Goal: Information Seeking & Learning: Learn about a topic

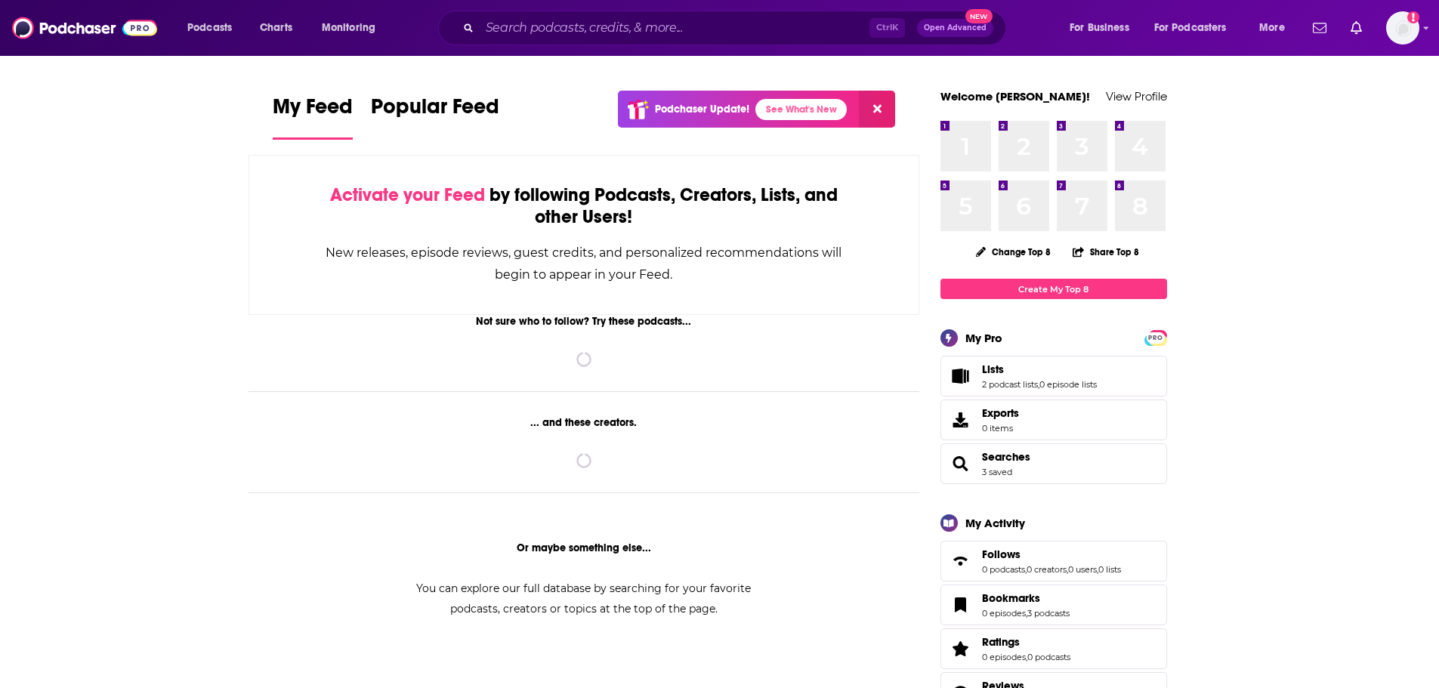
click at [717, 12] on div "Ctrl K Open Advanced New" at bounding box center [722, 28] width 568 height 35
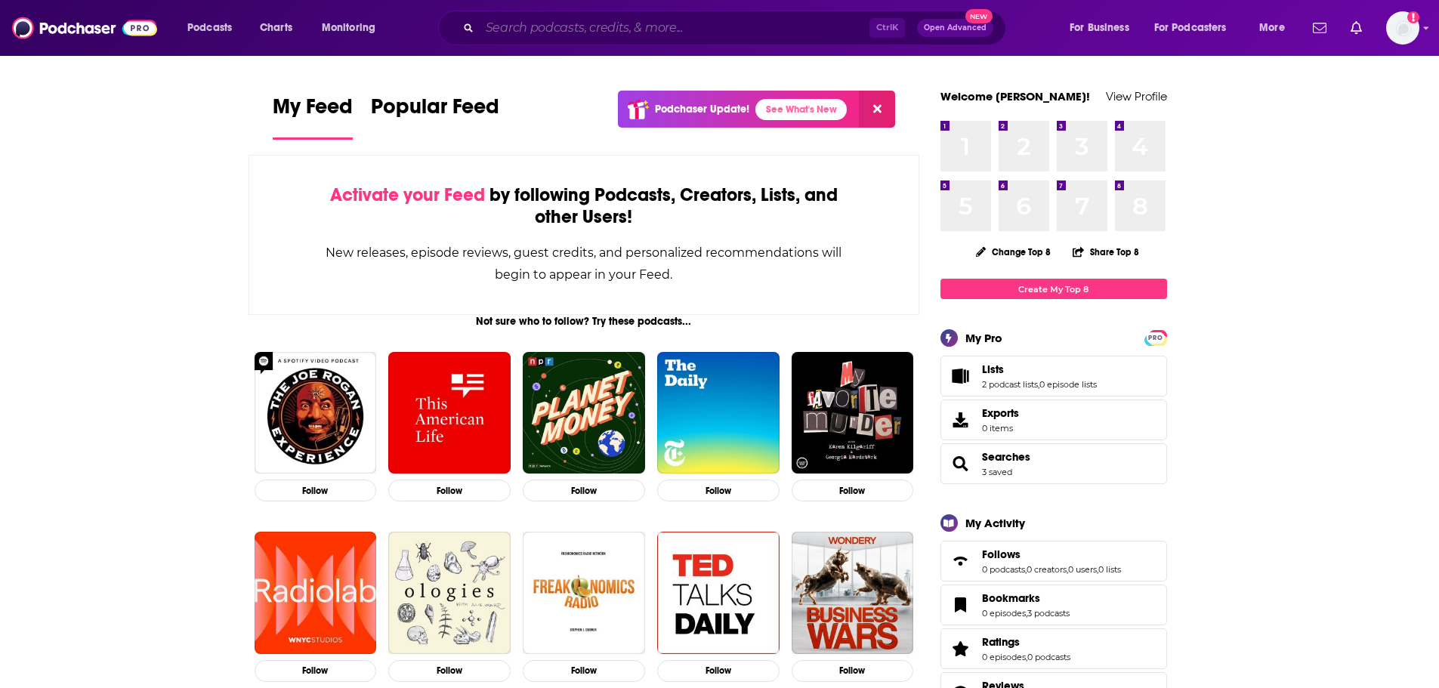
click at [700, 36] on input "Search podcasts, credits, & more..." at bounding box center [675, 28] width 390 height 24
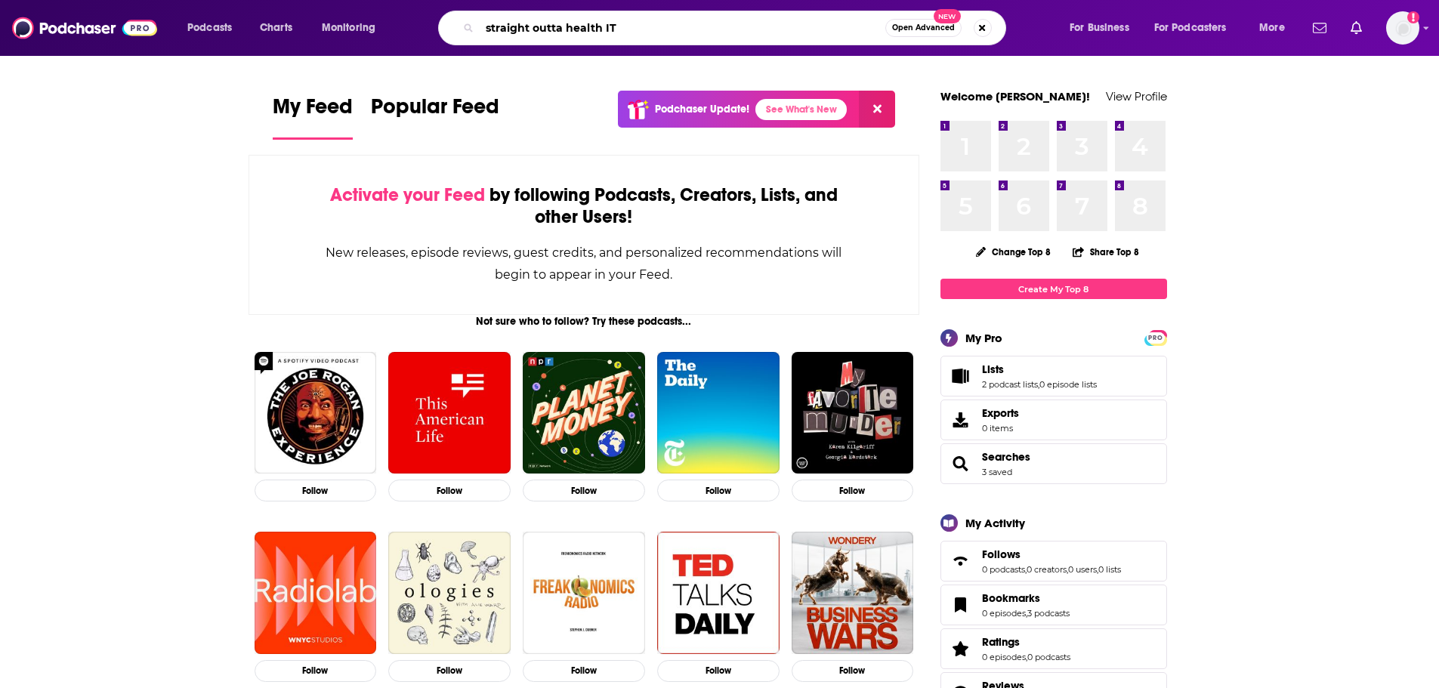
type input "straight outta health IT"
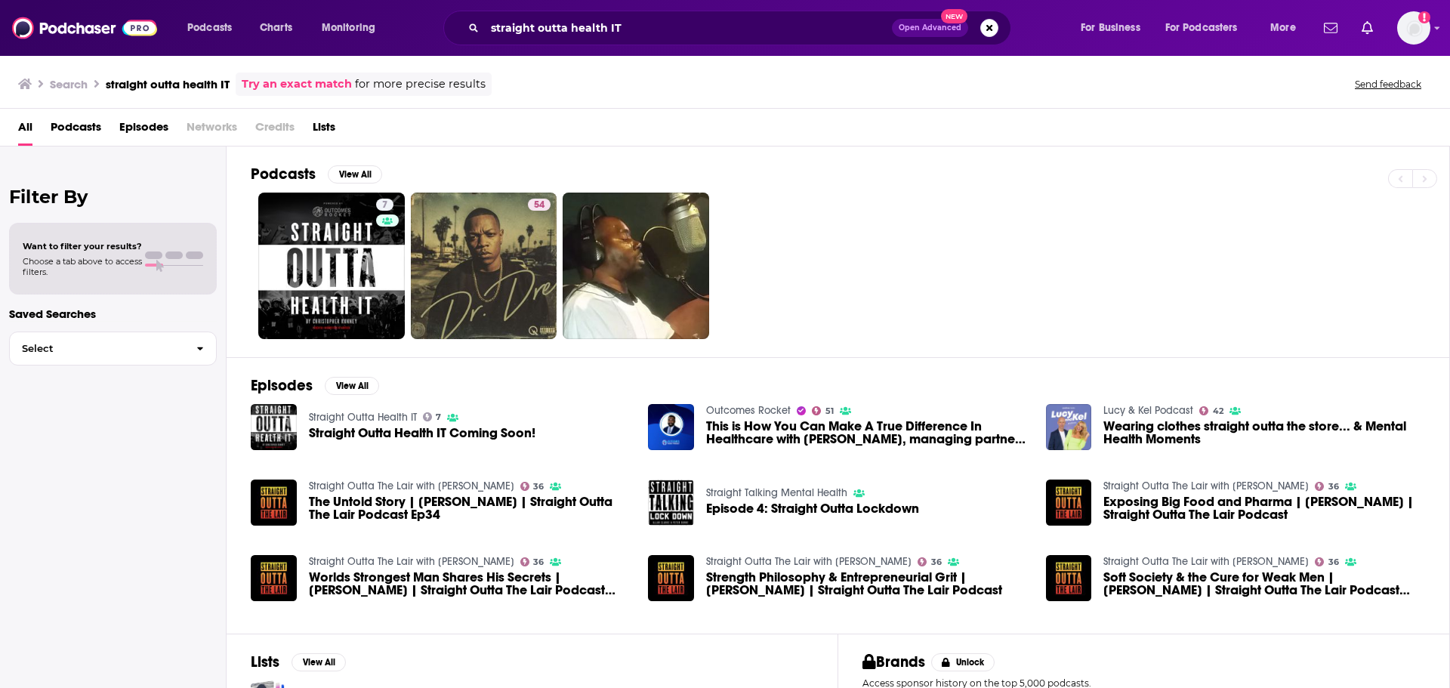
click at [456, 434] on span "Straight Outta Health IT Coming Soon!" at bounding box center [422, 433] width 227 height 13
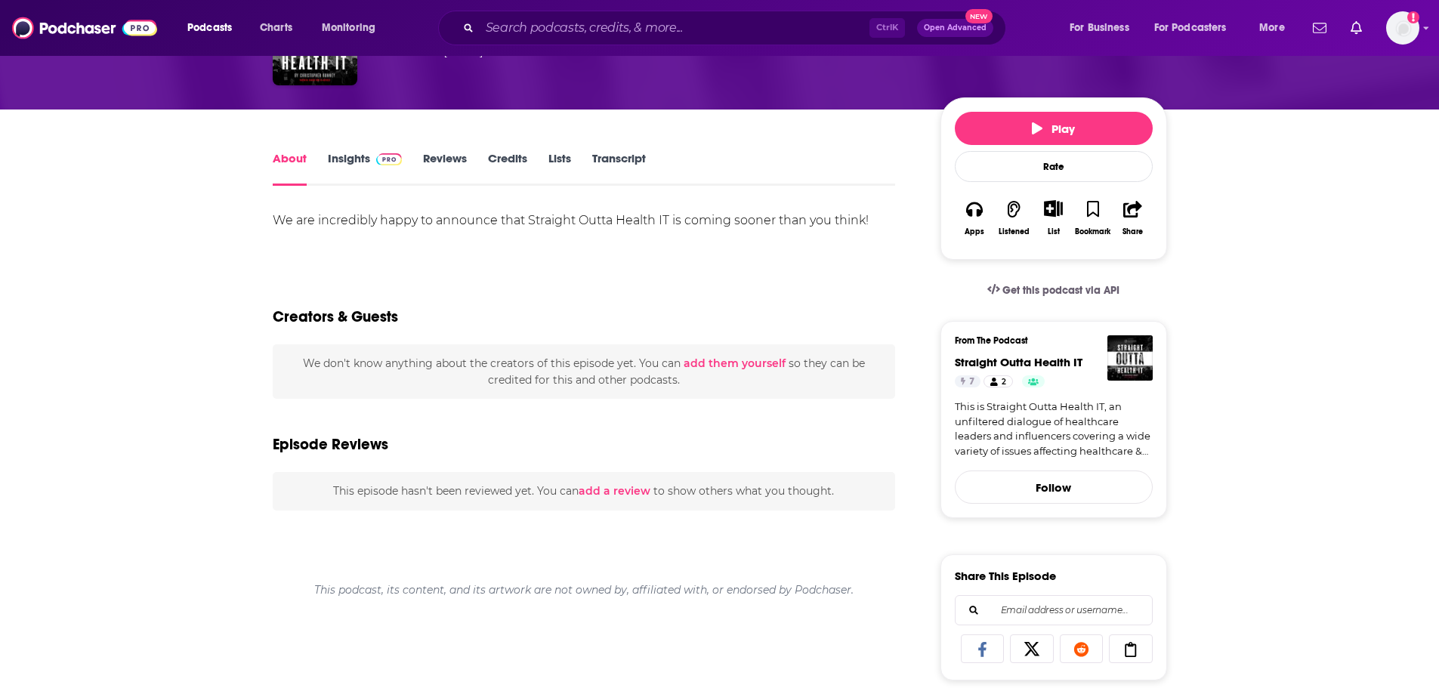
scroll to position [76, 0]
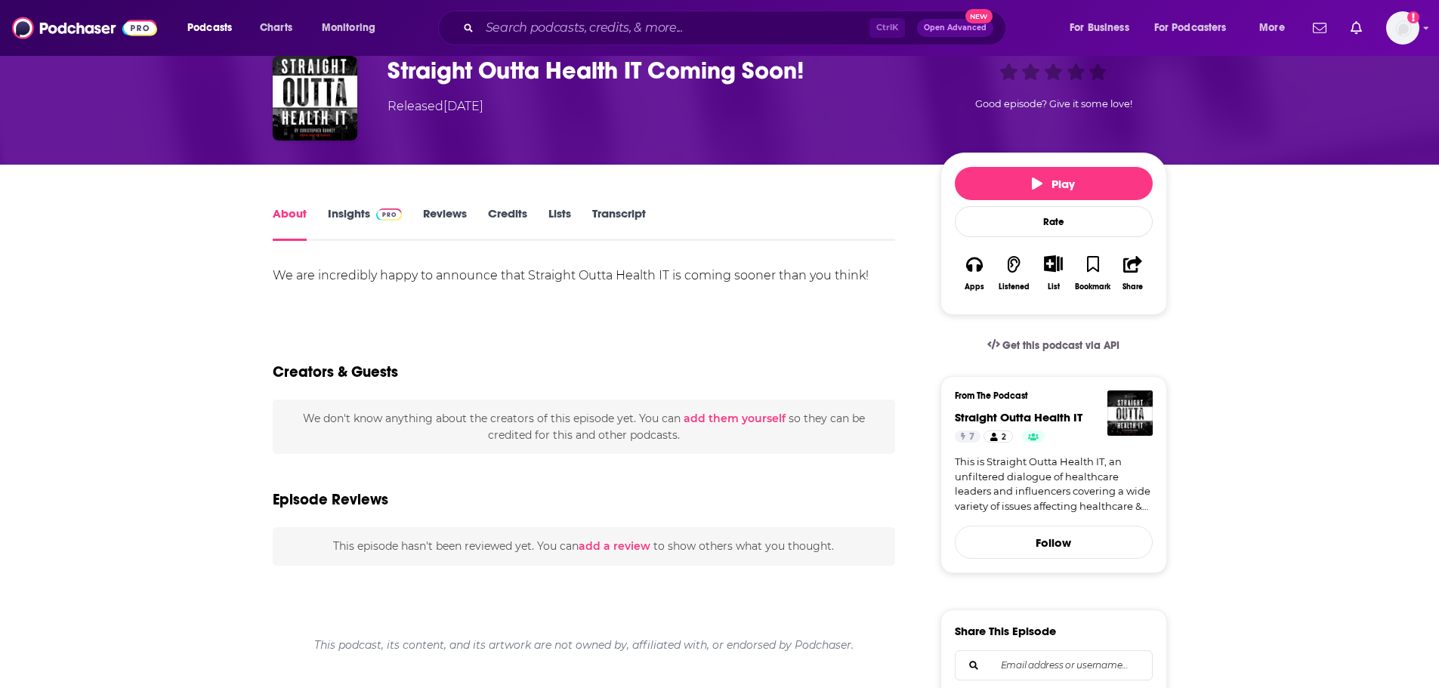
click at [372, 276] on div "We are incredibly happy to announce that Straight Outta Health IT is coming soo…" at bounding box center [584, 275] width 623 height 21
click at [346, 221] on link "Insights" at bounding box center [365, 223] width 75 height 35
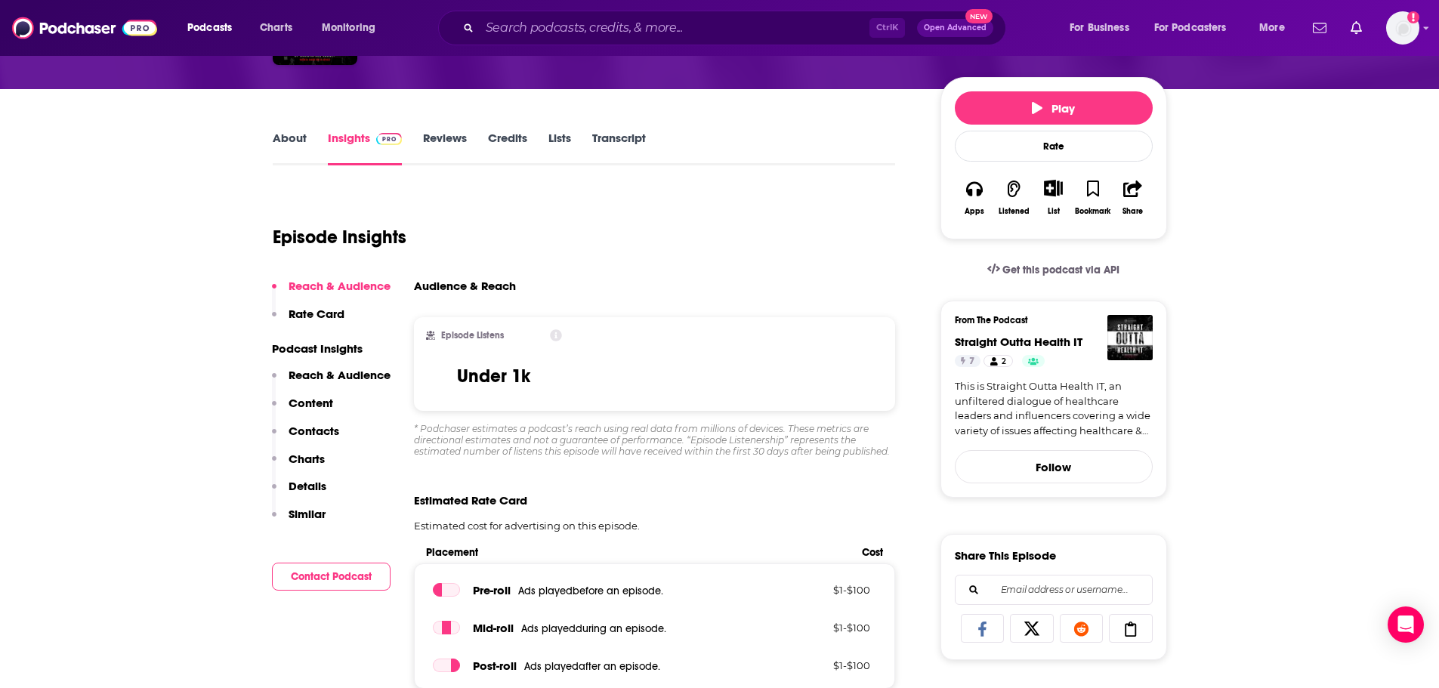
scroll to position [227, 0]
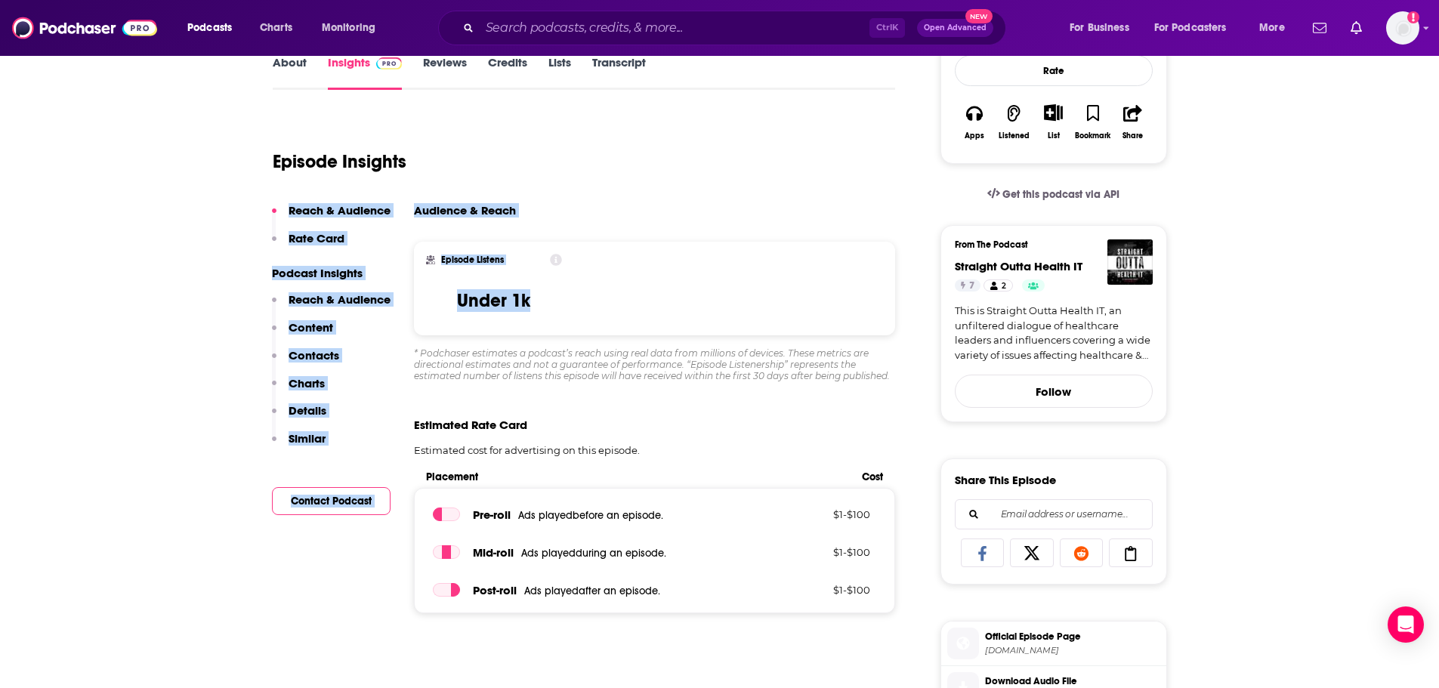
drag, startPoint x: 516, startPoint y: 293, endPoint x: 212, endPoint y: 215, distance: 314.2
click at [323, 306] on p "Reach & Audience" at bounding box center [340, 299] width 102 height 14
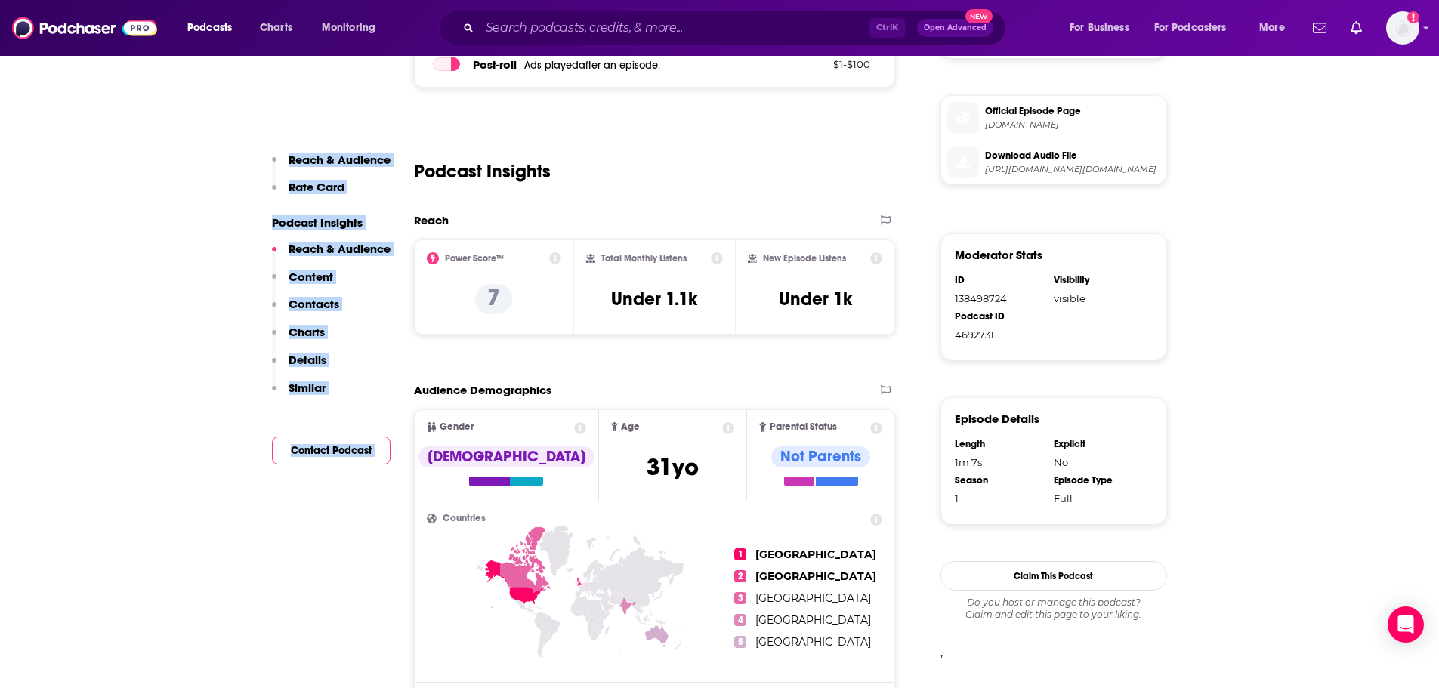
scroll to position [761, 0]
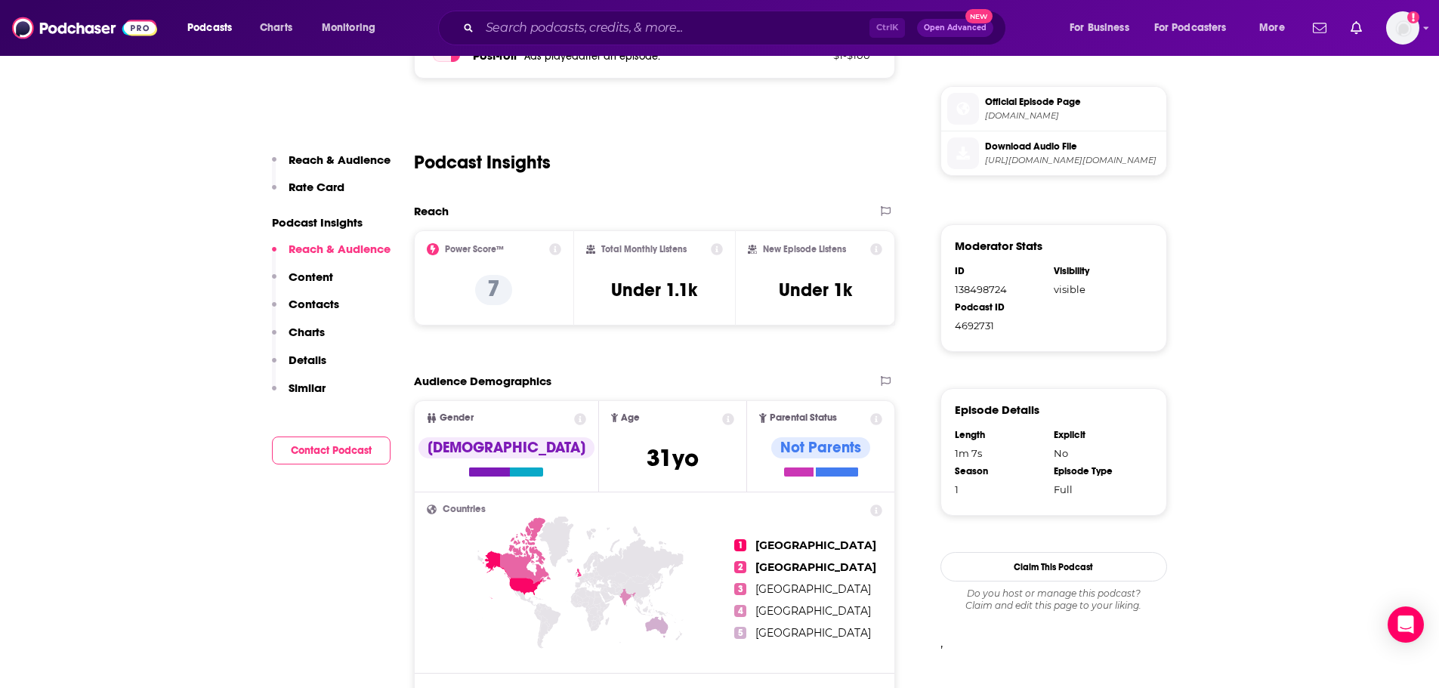
click at [706, 159] on div "Podcast Insights" at bounding box center [655, 153] width 482 height 77
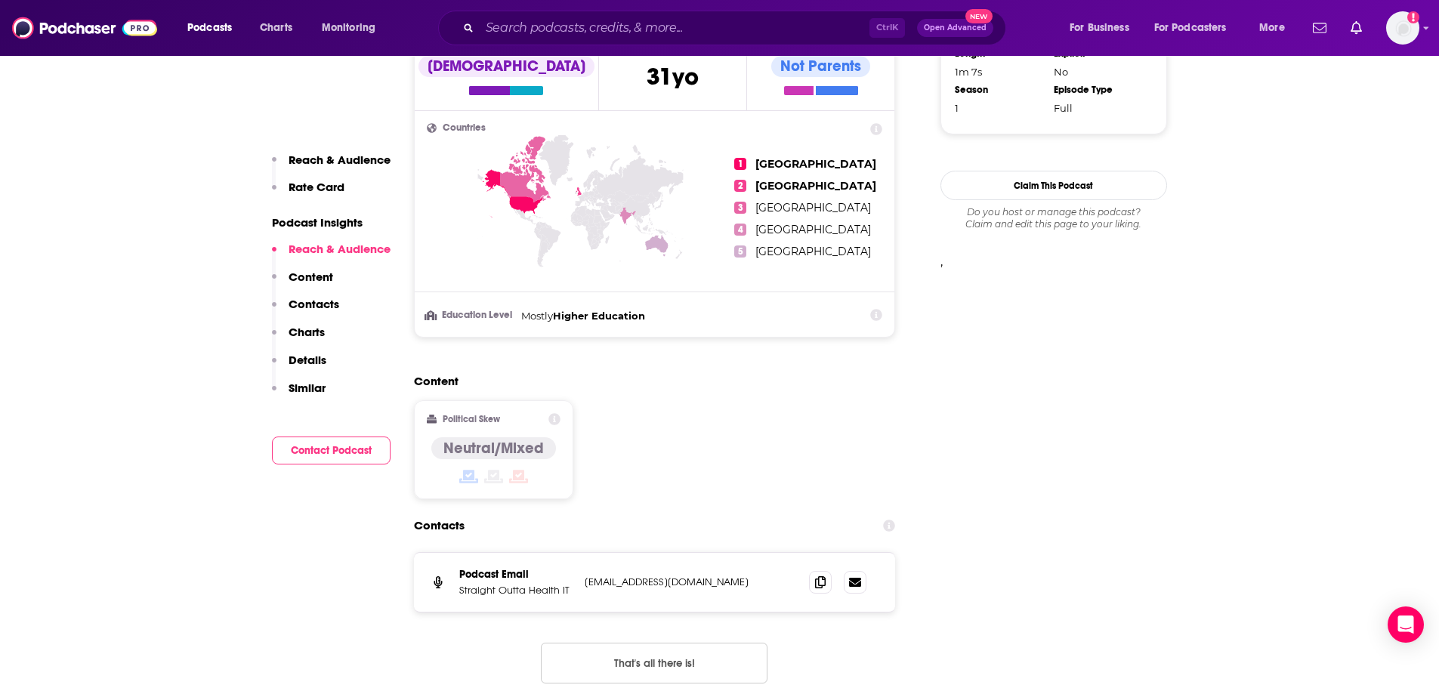
scroll to position [1290, 0]
